Goal: Task Accomplishment & Management: Manage account settings

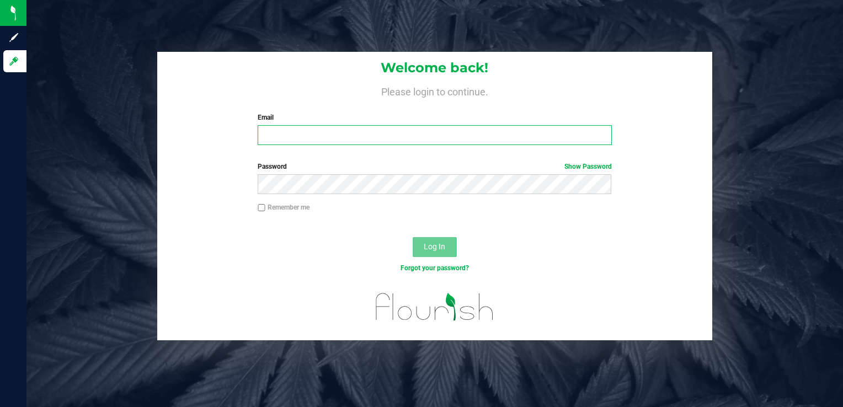
type input "[EMAIL_ADDRESS][DOMAIN_NAME]"
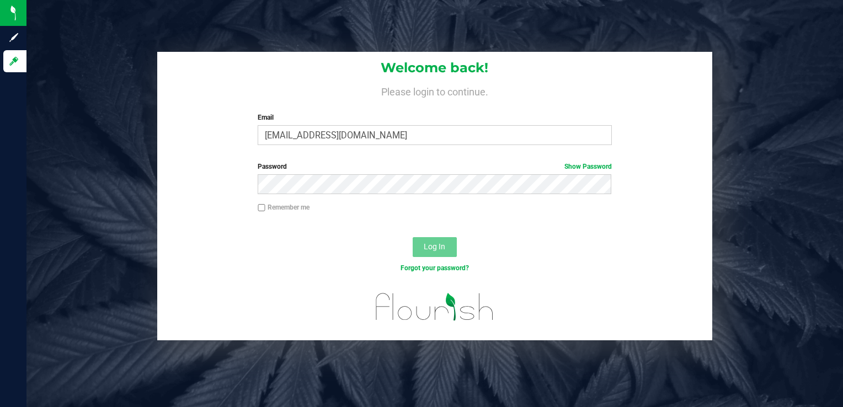
click at [262, 202] on label "Remember me" at bounding box center [284, 207] width 52 height 10
click at [262, 204] on input "Remember me" at bounding box center [262, 208] width 8 height 8
checkbox input "true"
click at [427, 246] on span "Log In" at bounding box center [434, 246] width 22 height 9
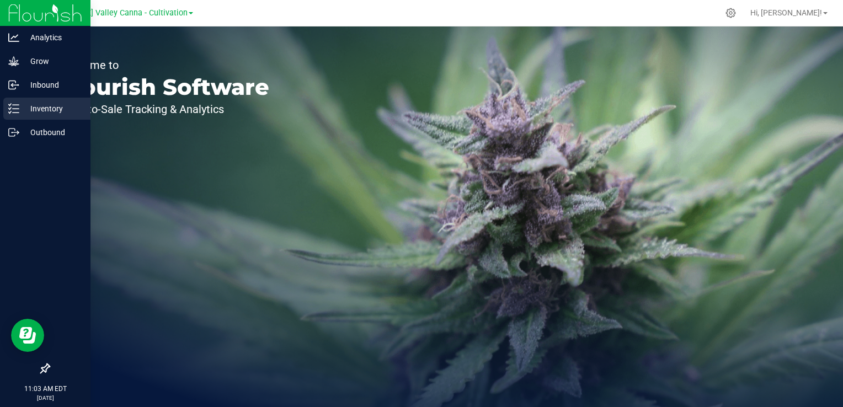
click at [37, 104] on p "Inventory" at bounding box center [52, 108] width 66 height 13
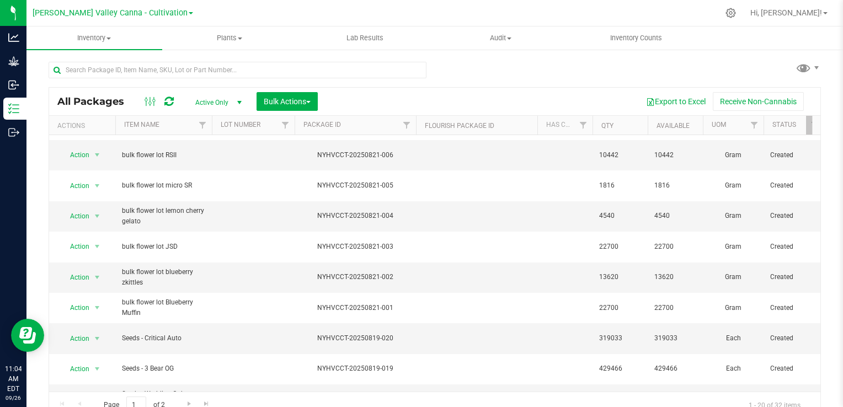
scroll to position [154, 0]
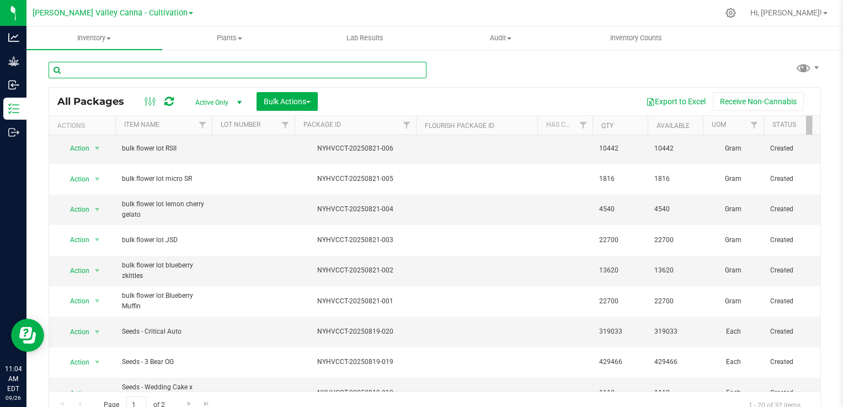
click at [124, 67] on input "text" at bounding box center [238, 70] width 378 height 17
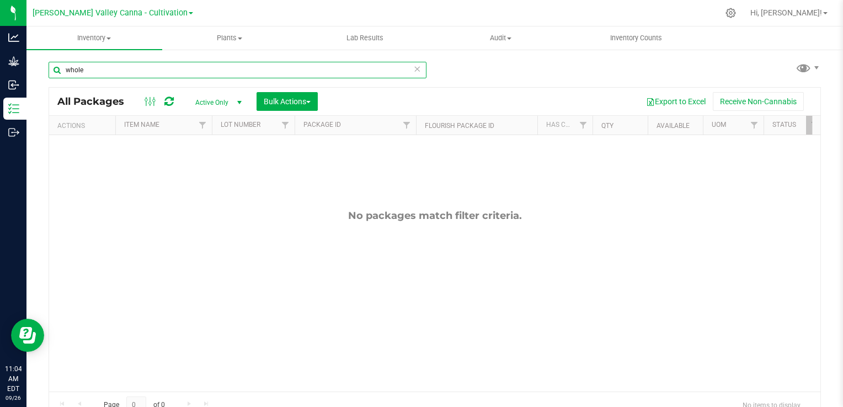
type input "whole"
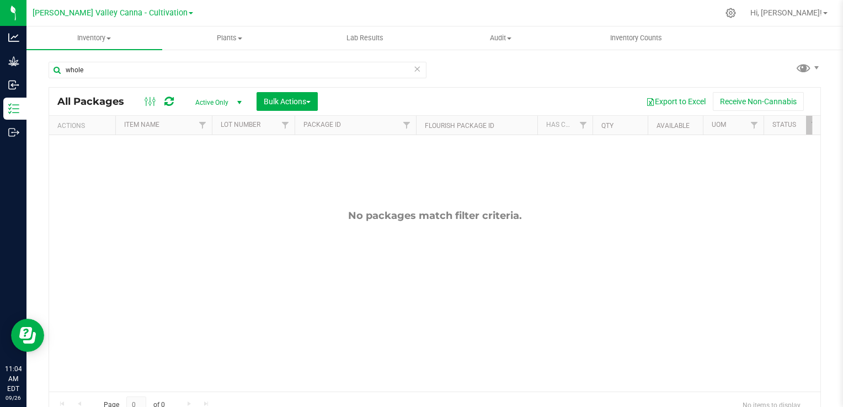
click at [239, 103] on span "select" at bounding box center [239, 102] width 9 height 9
click at [214, 173] on li "All" at bounding box center [216, 170] width 60 height 17
click at [736, 12] on icon at bounding box center [731, 13] width 12 height 12
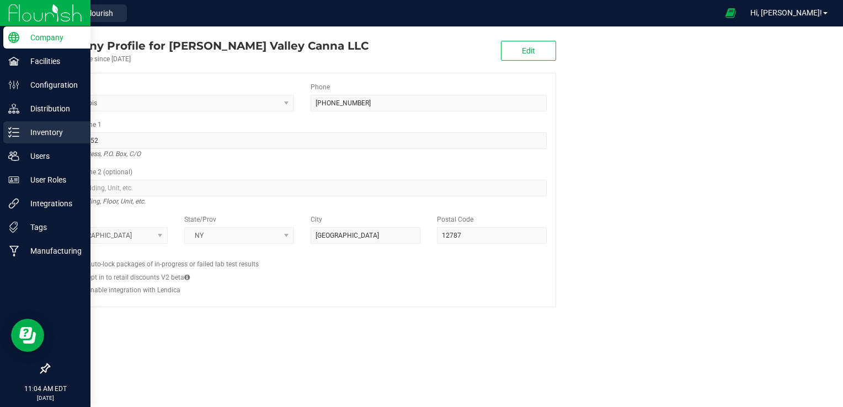
click at [60, 133] on p "Inventory" at bounding box center [52, 132] width 66 height 13
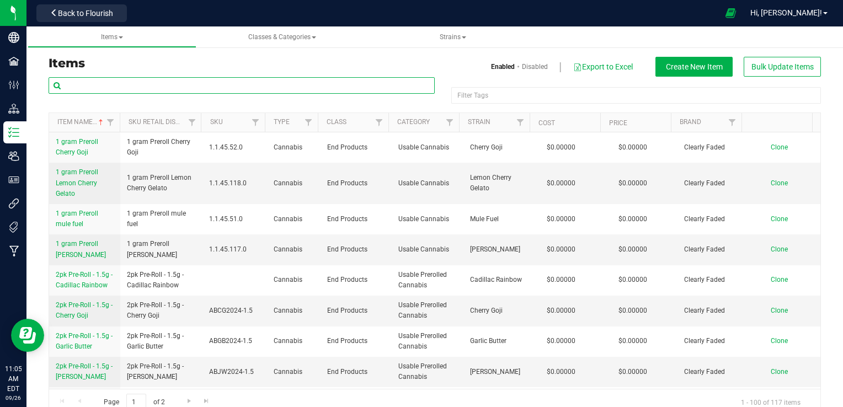
click at [178, 83] on input "text" at bounding box center [242, 85] width 386 height 17
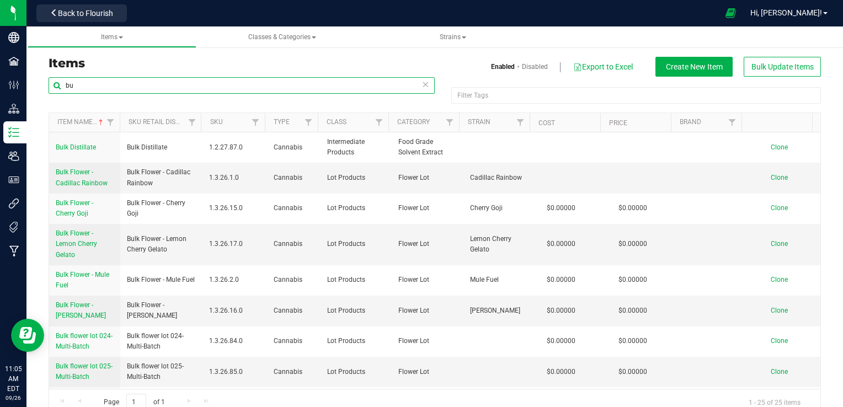
type input "b"
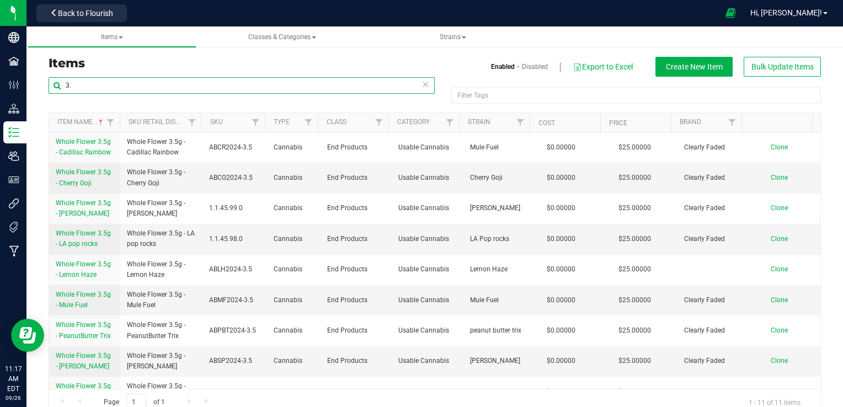
type input "3"
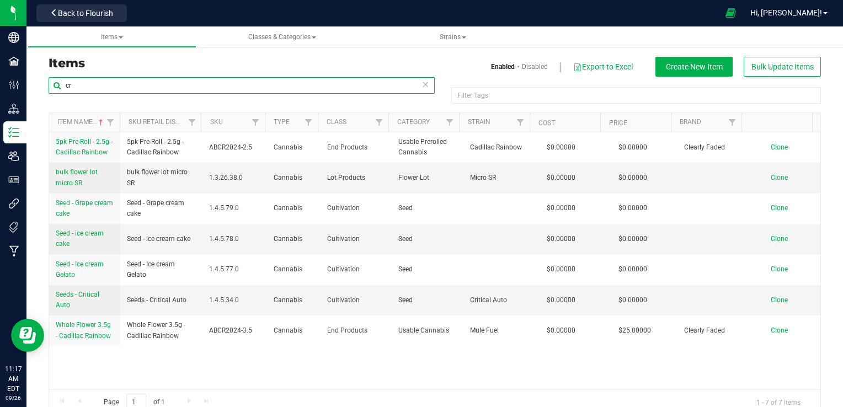
type input "c"
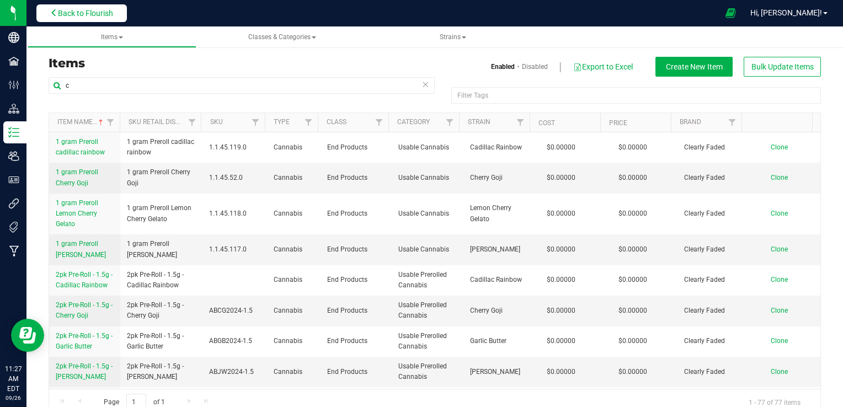
click at [117, 11] on button "Back to Flourish" at bounding box center [81, 13] width 90 height 18
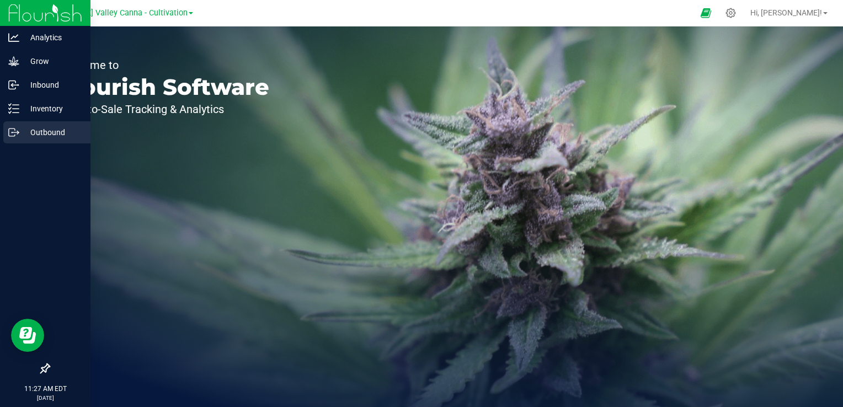
click at [28, 124] on div "Outbound" at bounding box center [46, 132] width 87 height 22
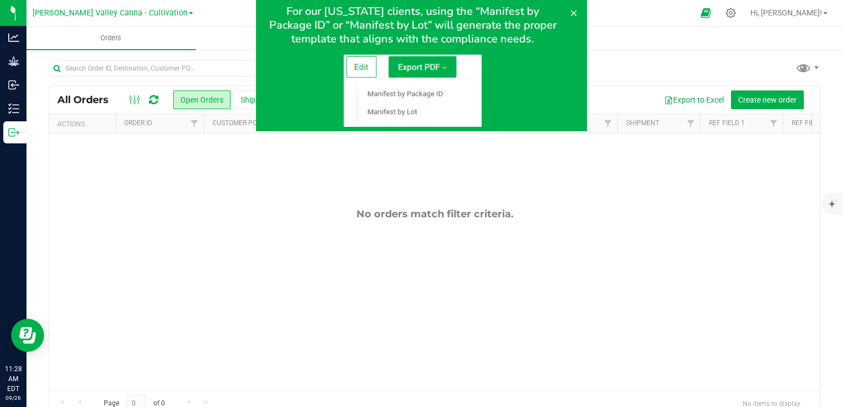
click at [433, 74] on img at bounding box center [413, 91] width 138 height 72
click at [428, 66] on img at bounding box center [413, 91] width 138 height 72
click at [404, 105] on img at bounding box center [413, 91] width 138 height 72
click at [572, 14] on icon at bounding box center [574, 13] width 6 height 6
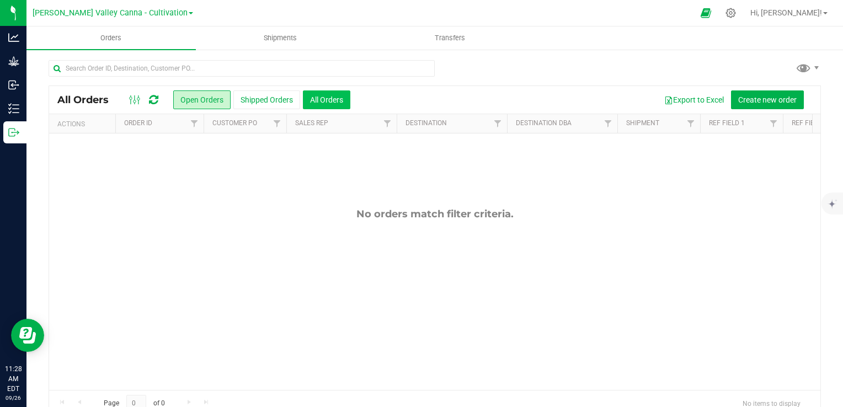
click at [336, 100] on button "All Orders" at bounding box center [326, 99] width 47 height 19
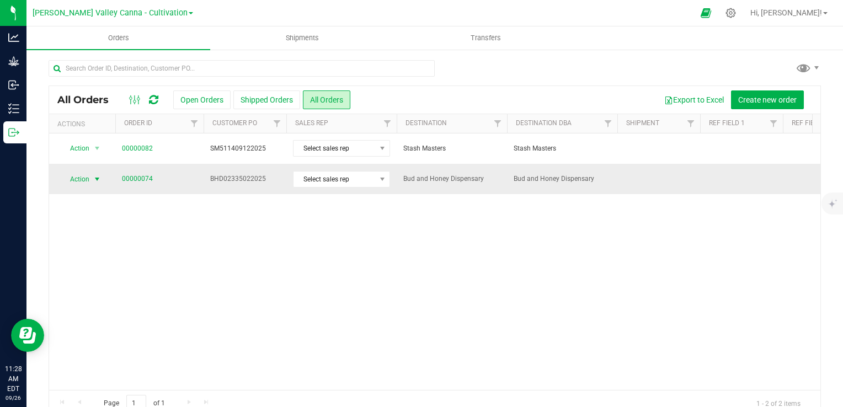
click at [72, 182] on span "Action" at bounding box center [75, 178] width 30 height 15
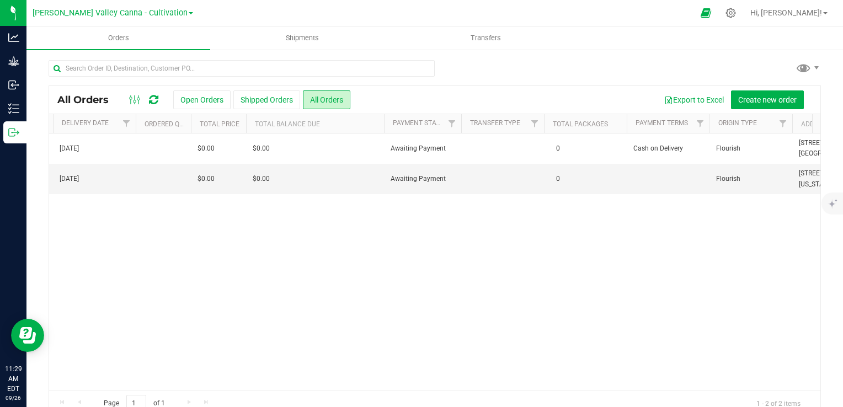
scroll to position [0, 1528]
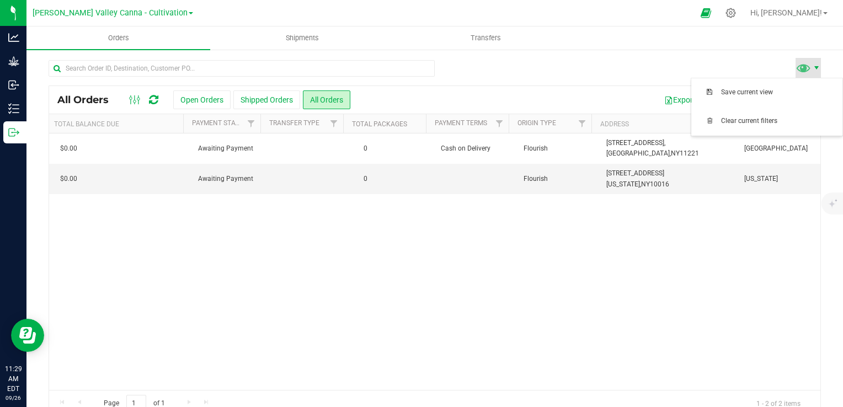
click at [812, 67] on span at bounding box center [816, 67] width 9 height 9
click at [131, 94] on icon at bounding box center [135, 99] width 12 height 13
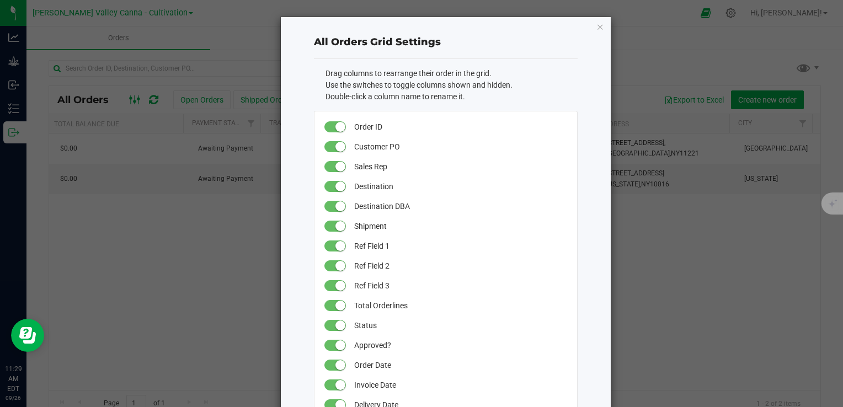
click at [131, 94] on ngb-modal-window "All Orders Grid Settings Drag columns to rearrange their order in the grid. Use…" at bounding box center [425, 203] width 851 height 407
click at [115, 256] on ngb-modal-window "All Orders Grid Settings Drag columns to rearrange their order in the grid. Use…" at bounding box center [425, 203] width 851 height 407
click at [599, 29] on div "All Orders Grid Settings Drag columns to rearrange their order in the grid. Use…" at bounding box center [446, 341] width 330 height 649
click at [596, 24] on icon "button" at bounding box center [600, 26] width 8 height 13
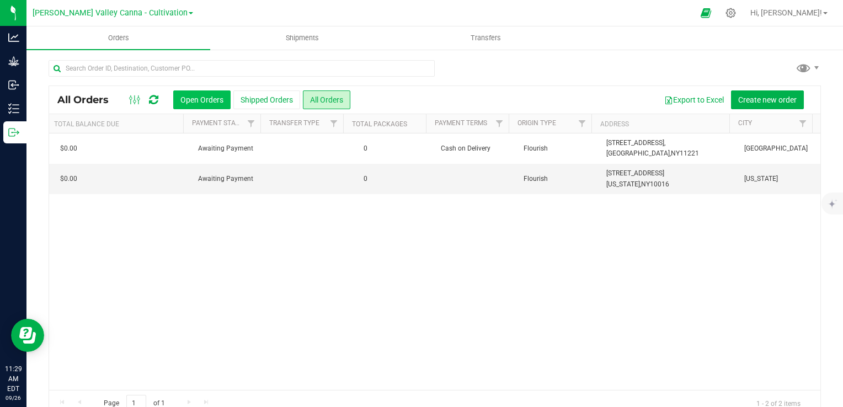
click at [202, 99] on button "Open Orders" at bounding box center [201, 99] width 57 height 19
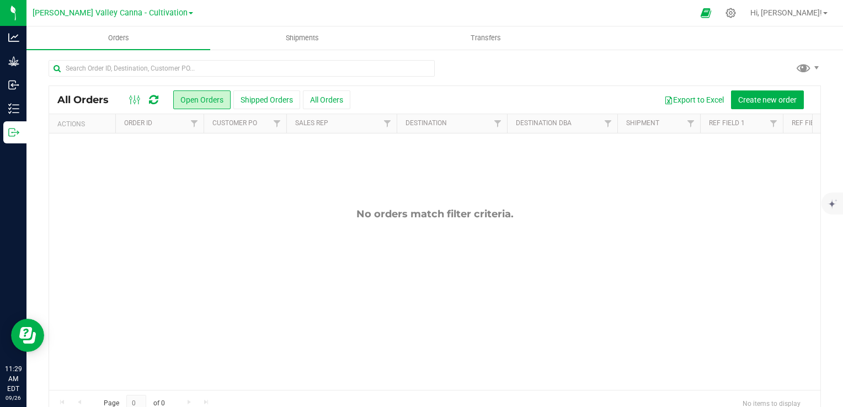
click at [149, 101] on icon at bounding box center [153, 99] width 9 height 11
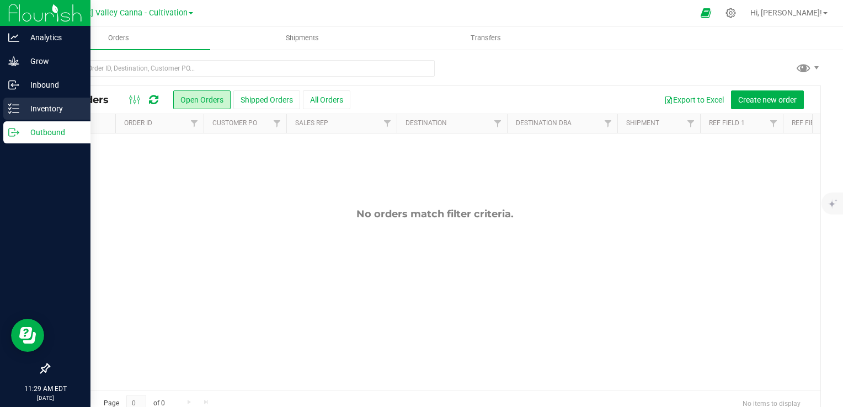
click at [26, 114] on p "Inventory" at bounding box center [52, 108] width 66 height 13
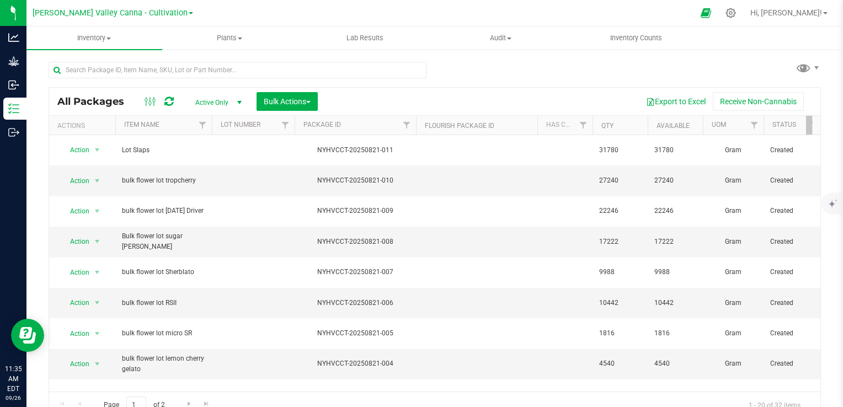
click at [148, 111] on div "All Packages Active Only Active Only Lab Samples Locked All Bulk Actions Add to…" at bounding box center [434, 102] width 771 height 28
click at [115, 68] on input "text" at bounding box center [238, 70] width 378 height 17
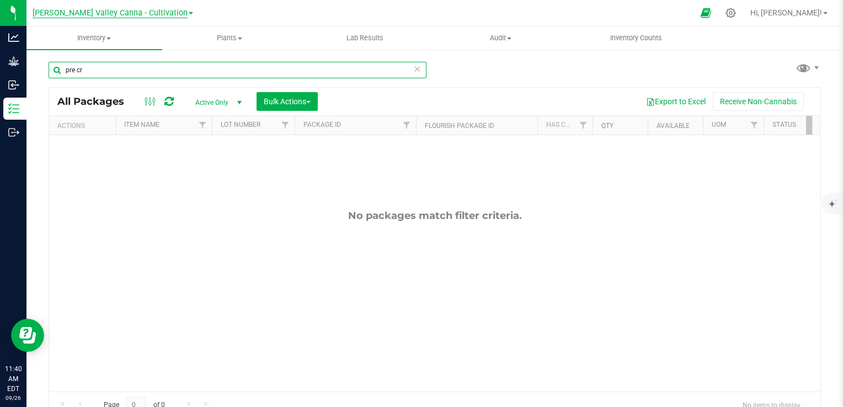
type input "pre cr"
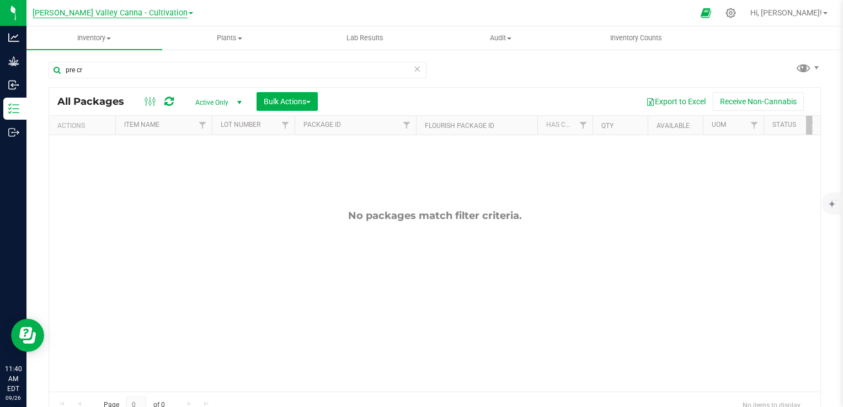
click at [144, 17] on span "[PERSON_NAME] Valley Canna - Cultivation" at bounding box center [110, 13] width 155 height 10
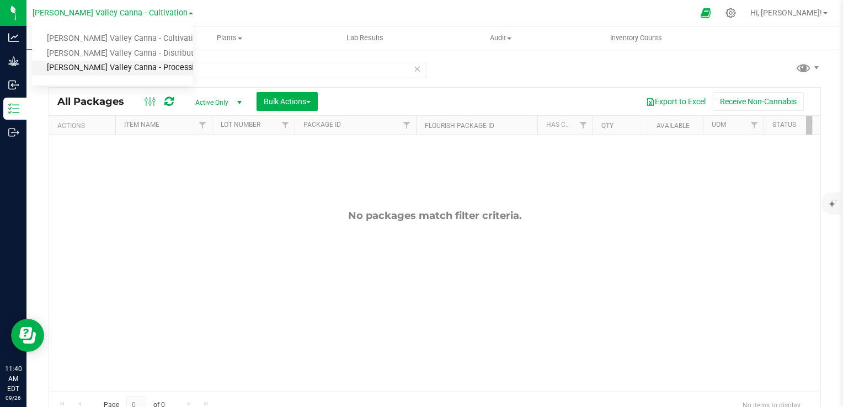
click at [131, 73] on link "[PERSON_NAME] Valley Canna - Processing" at bounding box center [112, 68] width 161 height 15
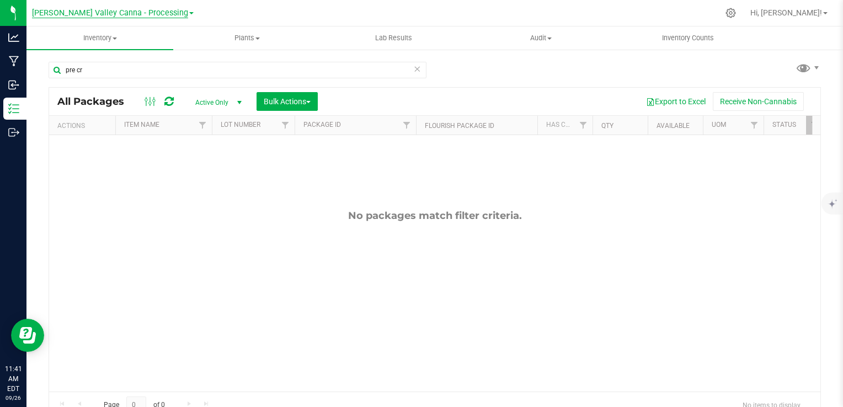
click at [152, 10] on span "[PERSON_NAME] Valley Canna - Processing" at bounding box center [110, 13] width 156 height 10
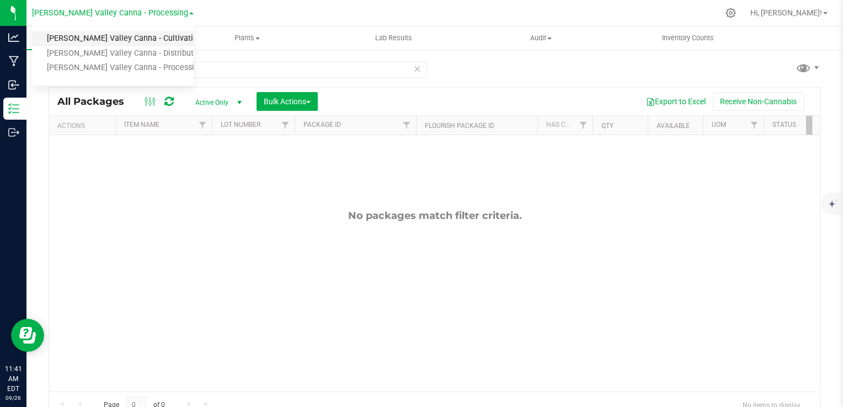
click at [147, 35] on link "[PERSON_NAME] Valley Canna - Cultivation" at bounding box center [113, 38] width 162 height 15
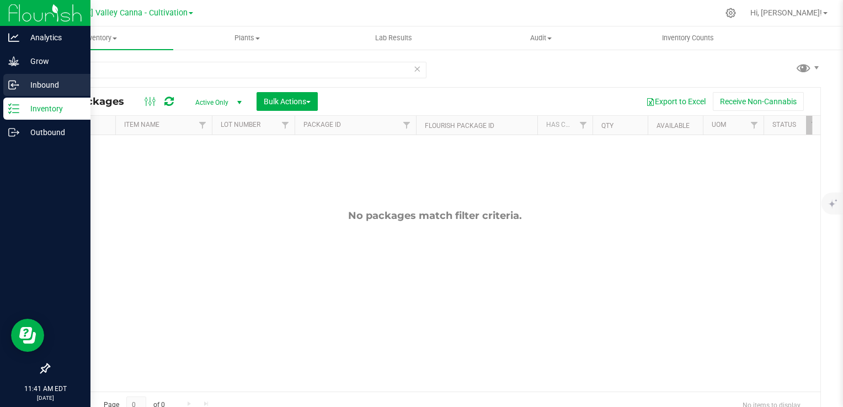
click at [17, 95] on div "Inbound" at bounding box center [46, 85] width 87 height 22
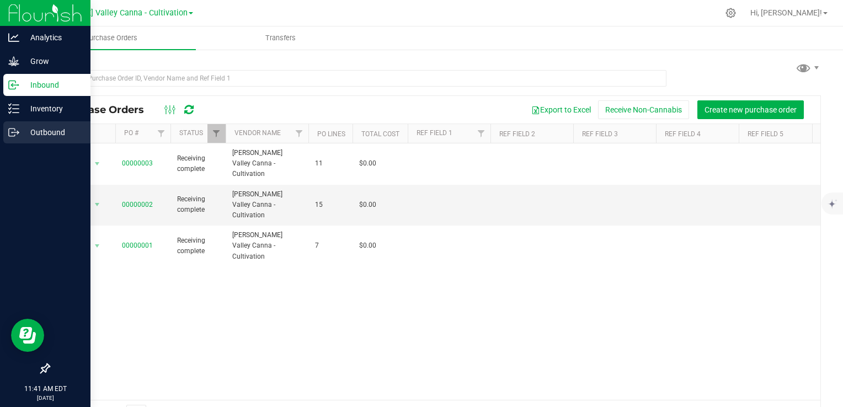
click at [13, 127] on icon at bounding box center [13, 132] width 11 height 11
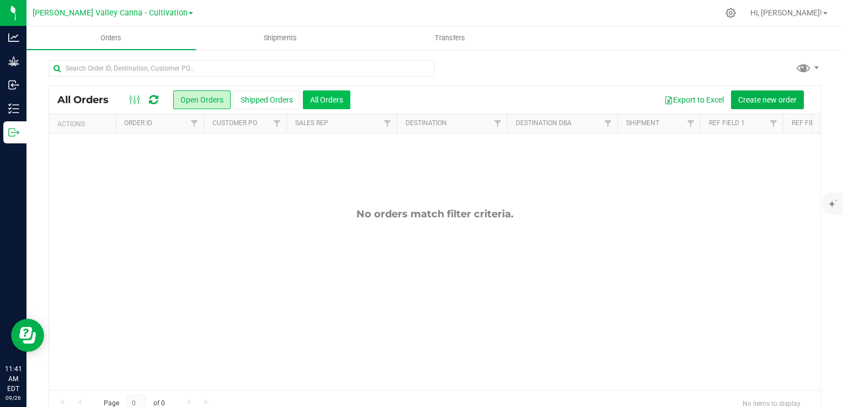
click at [311, 104] on button "All Orders" at bounding box center [326, 99] width 47 height 19
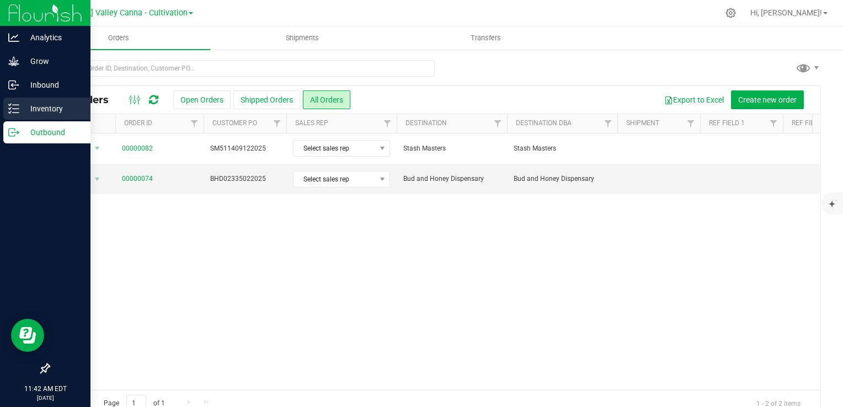
click at [35, 116] on div "Inventory" at bounding box center [46, 109] width 87 height 22
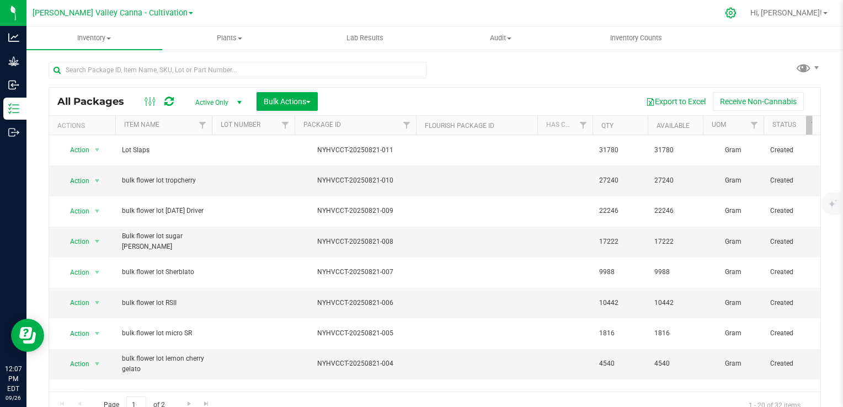
click at [738, 9] on div at bounding box center [730, 13] width 15 height 12
click at [736, 11] on icon at bounding box center [731, 13] width 12 height 12
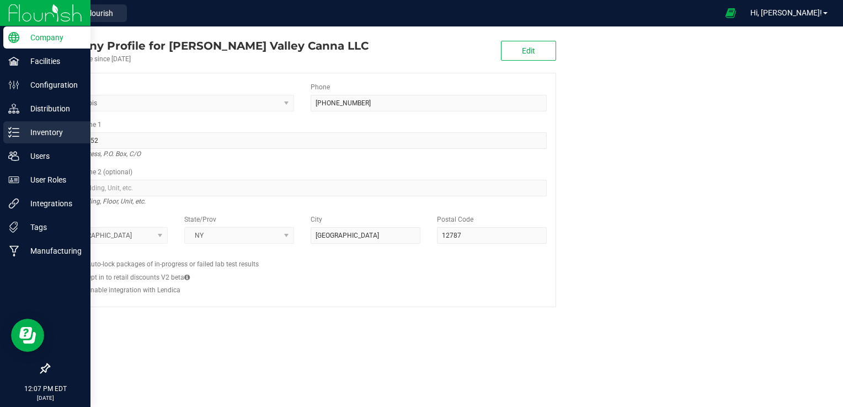
click at [42, 124] on div "Inventory" at bounding box center [46, 132] width 87 height 22
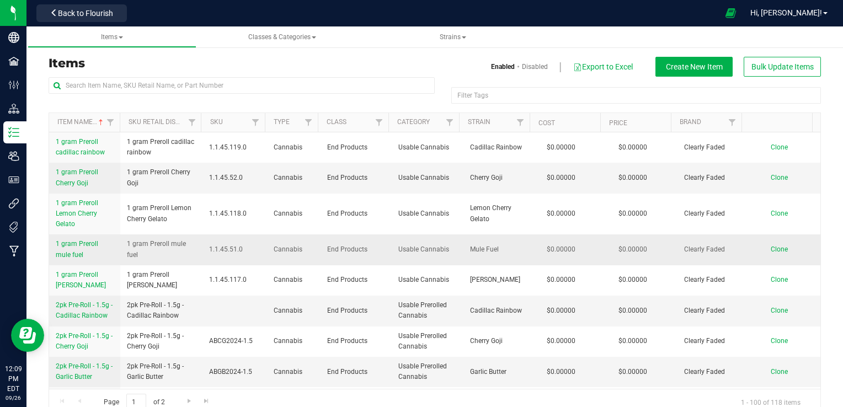
click at [320, 245] on td "End Products" at bounding box center [355, 249] width 71 height 30
click at [85, 244] on span "1 gram Preroll mule fuel" at bounding box center [77, 249] width 42 height 18
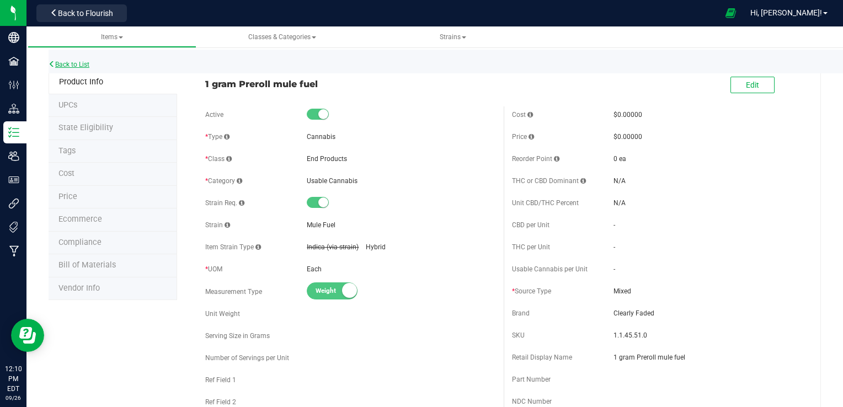
click at [72, 66] on link "Back to List" at bounding box center [69, 65] width 41 height 8
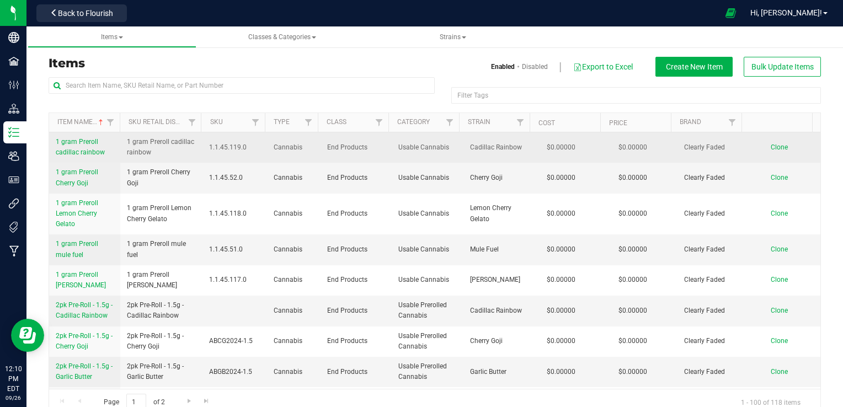
click at [85, 142] on span "1 gram Preroll cadillac rainbow" at bounding box center [80, 147] width 49 height 18
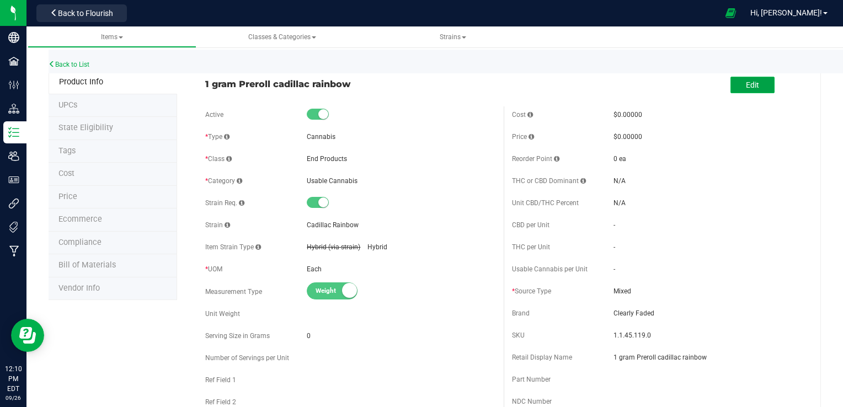
click at [746, 86] on span "Edit" at bounding box center [752, 85] width 13 height 9
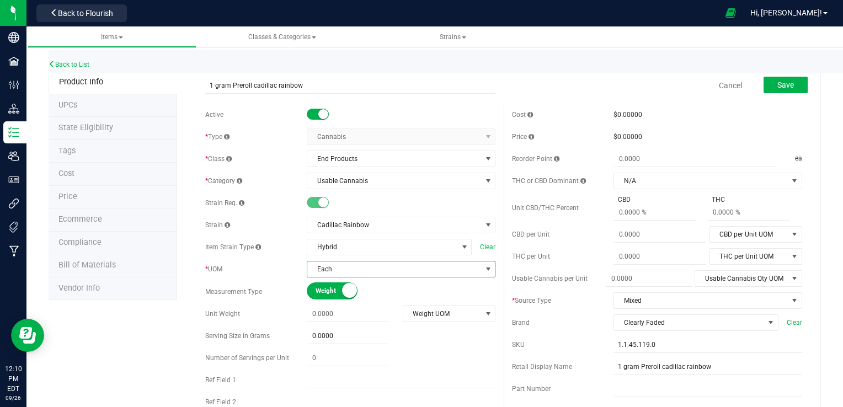
click at [485, 271] on span "select" at bounding box center [488, 269] width 9 height 9
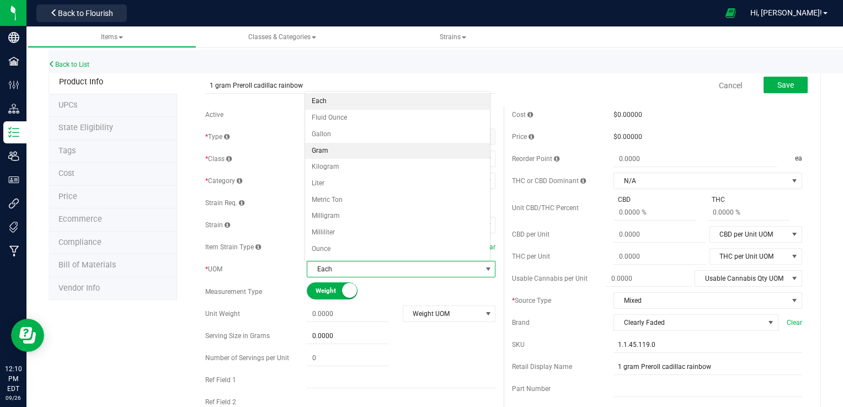
click at [450, 146] on li "Gram" at bounding box center [397, 151] width 185 height 17
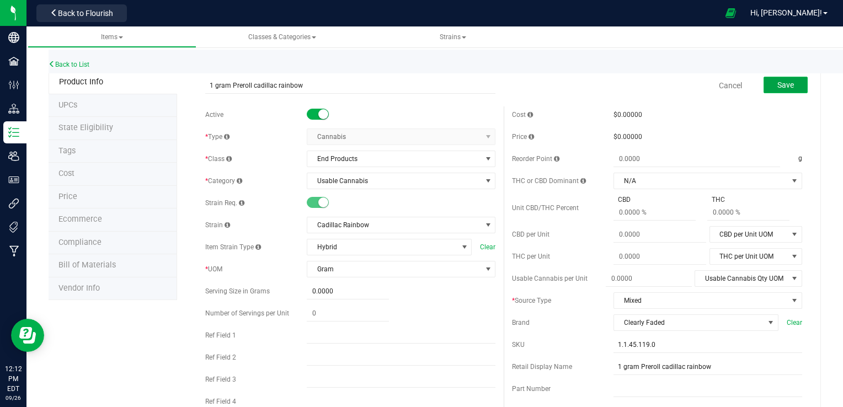
click at [777, 88] on span "Save" at bounding box center [785, 85] width 17 height 9
click at [108, 17] on span "Back to Flourish" at bounding box center [85, 13] width 55 height 9
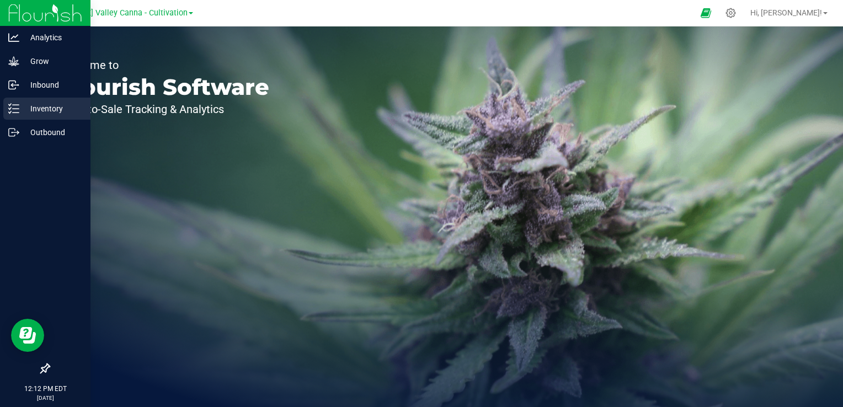
click at [38, 109] on p "Inventory" at bounding box center [52, 108] width 66 height 13
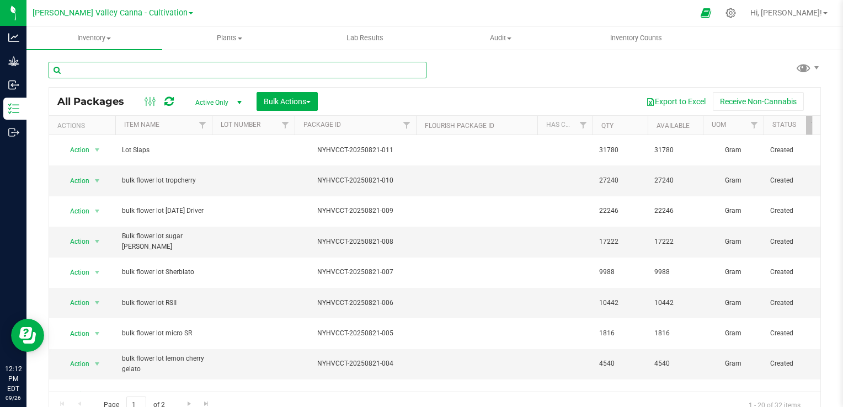
click at [144, 68] on input "text" at bounding box center [238, 70] width 378 height 17
type input "c"
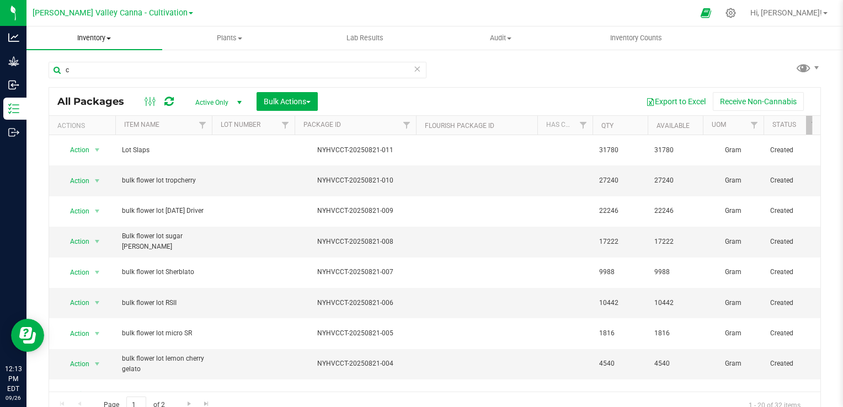
click at [103, 40] on span "Inventory" at bounding box center [94, 38] width 136 height 10
click at [736, 14] on icon at bounding box center [731, 13] width 12 height 12
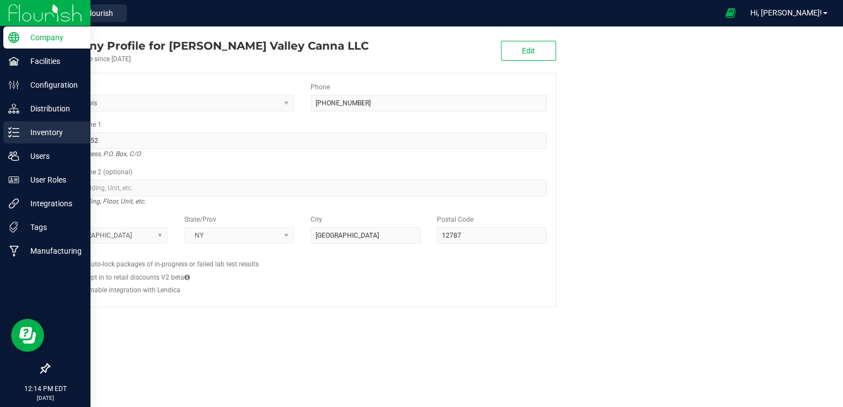
click at [55, 132] on p "Inventory" at bounding box center [52, 132] width 66 height 13
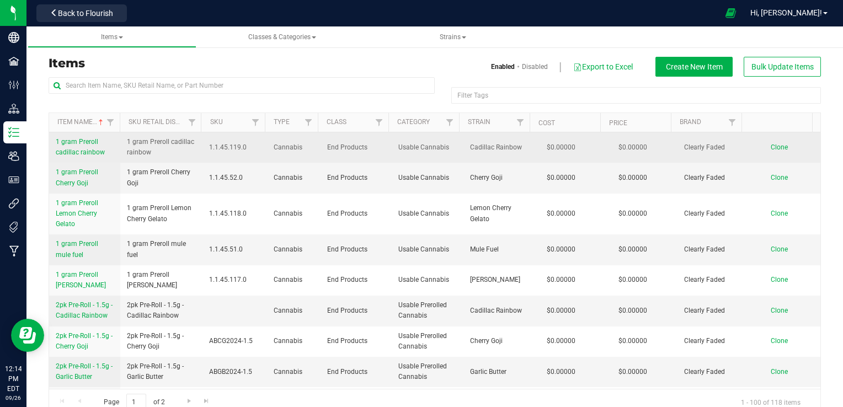
click at [84, 149] on span "1 gram Preroll cadillac rainbow" at bounding box center [80, 147] width 49 height 18
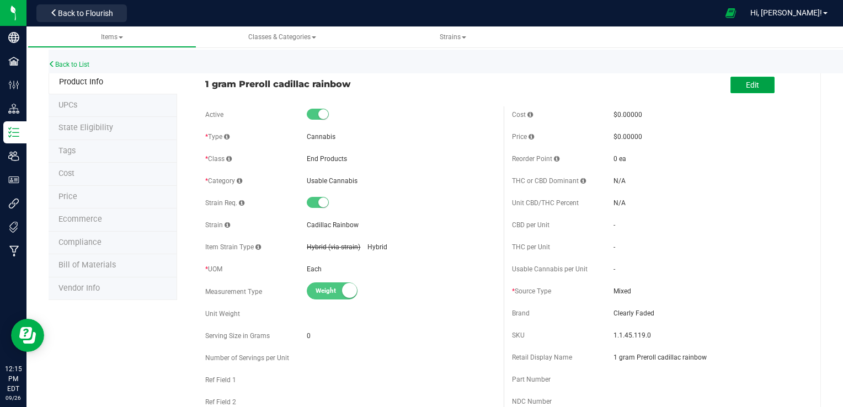
click at [746, 88] on span "Edit" at bounding box center [752, 85] width 13 height 9
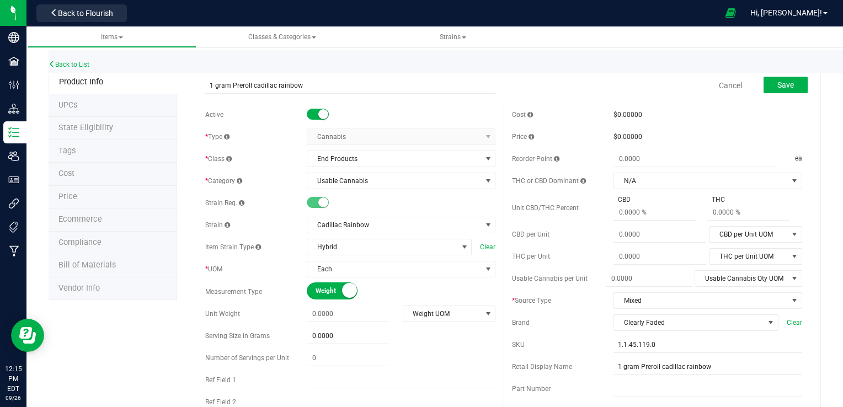
click at [329, 291] on span "Weight" at bounding box center [340, 291] width 50 height 16
click at [329, 291] on span "Volume" at bounding box center [351, 291] width 50 height 16
click at [487, 270] on span "select" at bounding box center [488, 269] width 9 height 9
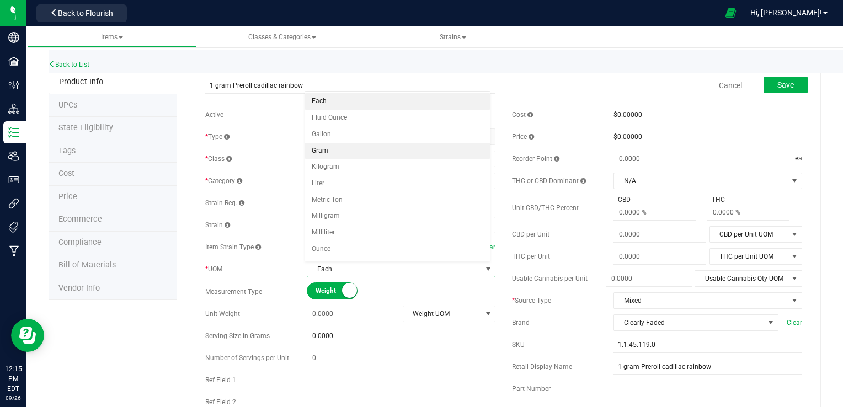
click at [440, 153] on li "Gram" at bounding box center [397, 151] width 185 height 17
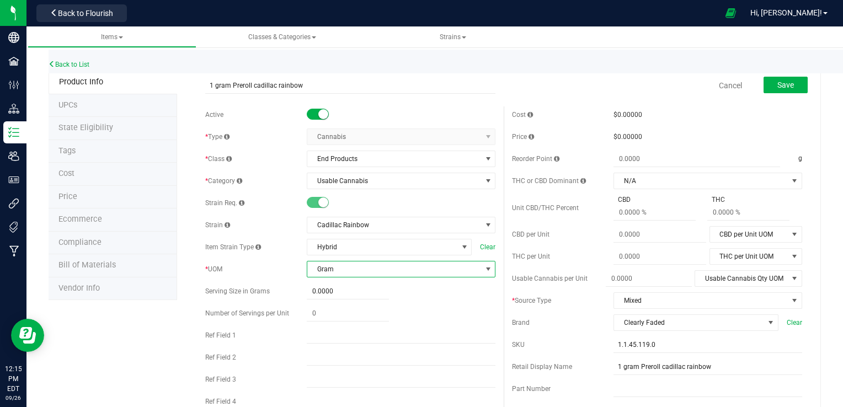
click at [414, 274] on span "Gram" at bounding box center [394, 268] width 174 height 15
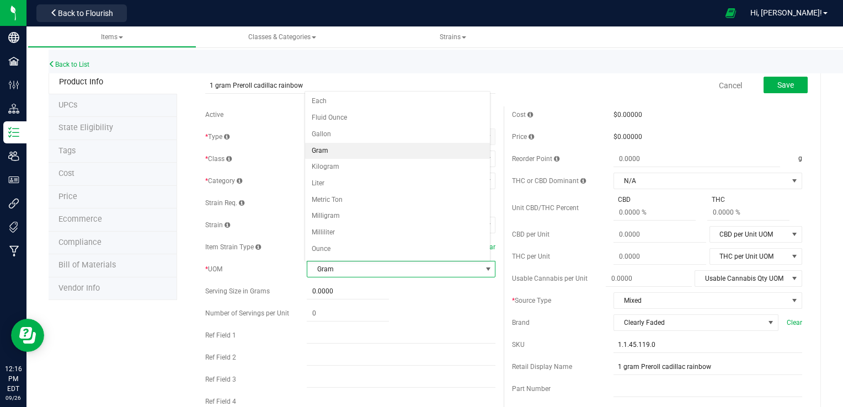
click at [358, 274] on span "Gram" at bounding box center [394, 268] width 174 height 15
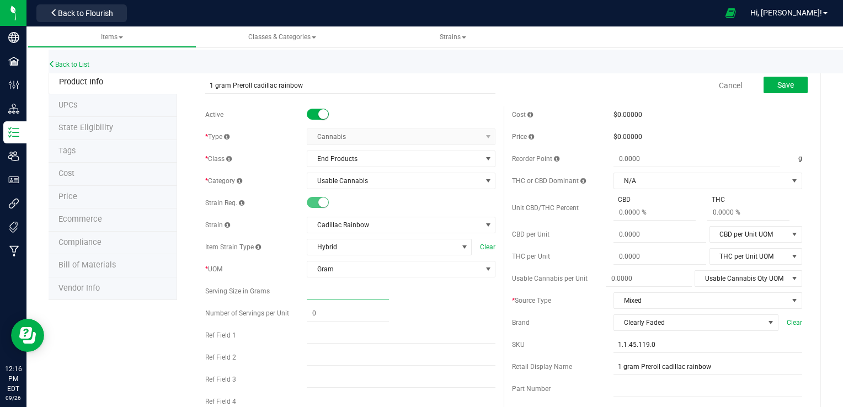
click at [353, 284] on span at bounding box center [348, 291] width 82 height 16
type input "0.0000"
click at [342, 307] on span at bounding box center [348, 313] width 82 height 16
type input "1"
type input "1.00"
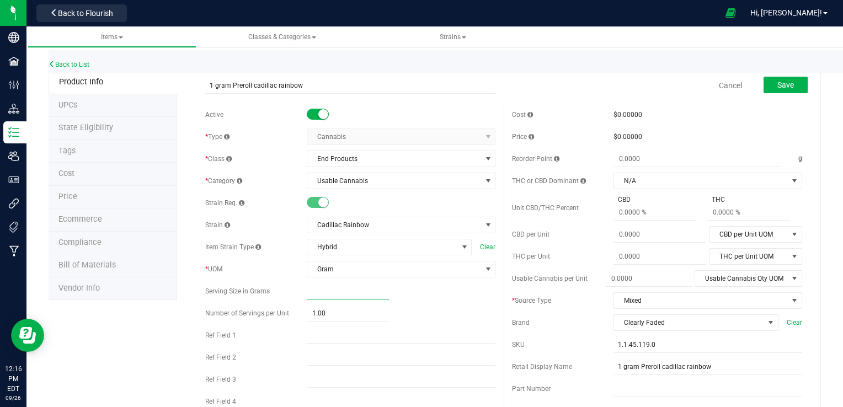
click at [314, 289] on span at bounding box center [348, 291] width 82 height 16
type input "1.0"
type input "1.0000"
click at [426, 307] on div "1.00 1" at bounding box center [401, 313] width 189 height 16
click at [777, 85] on span "Save" at bounding box center [785, 85] width 17 height 9
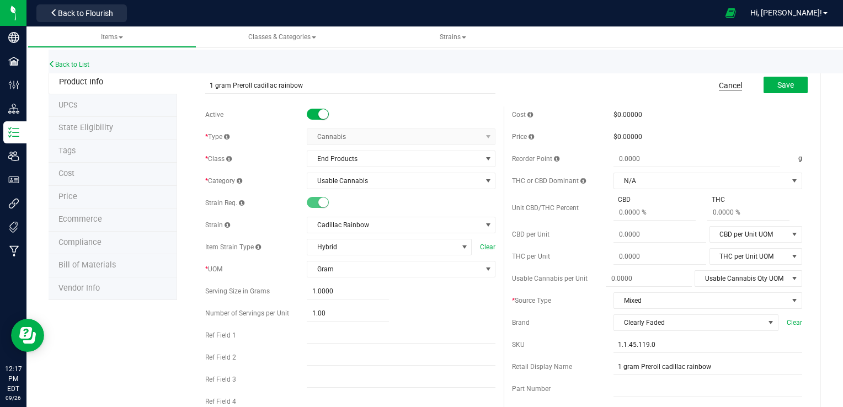
click at [726, 82] on link "Cancel" at bounding box center [729, 85] width 23 height 11
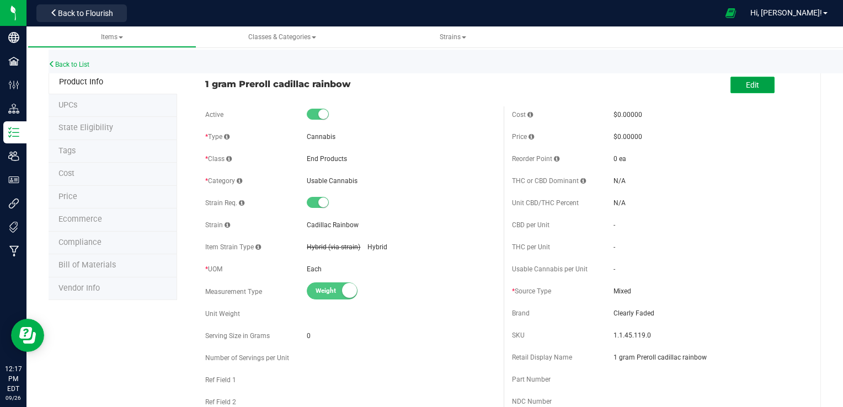
click at [747, 84] on span "Edit" at bounding box center [752, 85] width 13 height 9
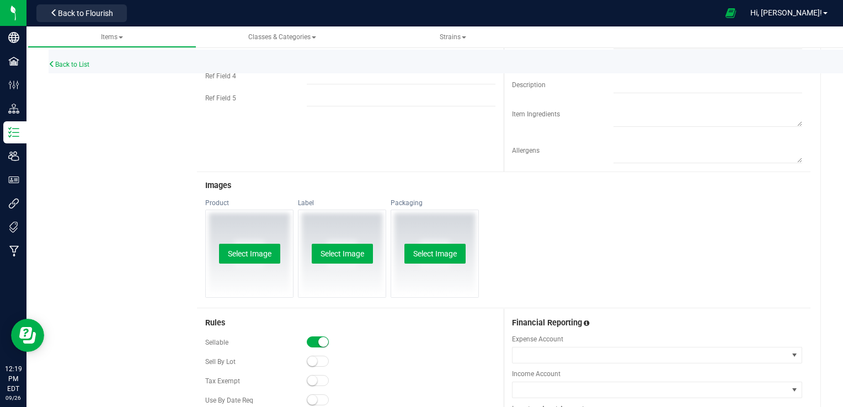
scroll to position [37, 0]
